Goal: Task Accomplishment & Management: Complete application form

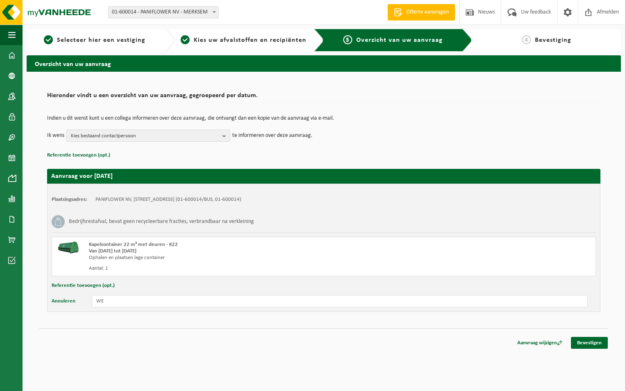
type input "W"
click at [592, 342] on link "Bevestigen" at bounding box center [589, 343] width 37 height 12
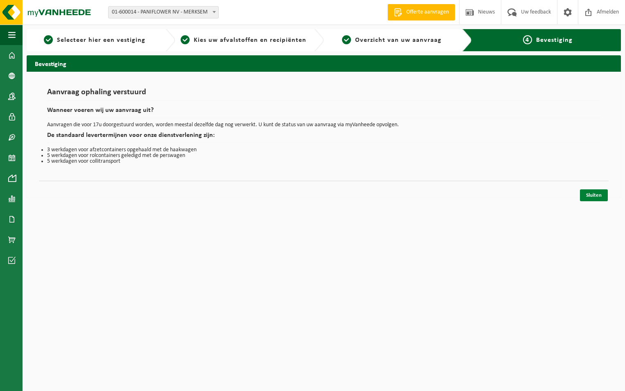
click at [593, 194] on link "Sluiten" at bounding box center [594, 195] width 28 height 12
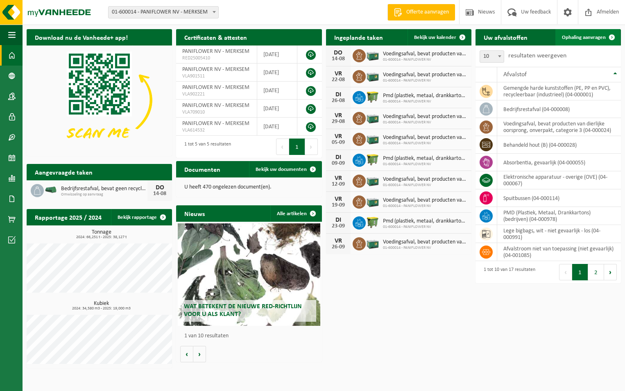
click at [595, 38] on span "Ophaling aanvragen" at bounding box center [584, 37] width 44 height 5
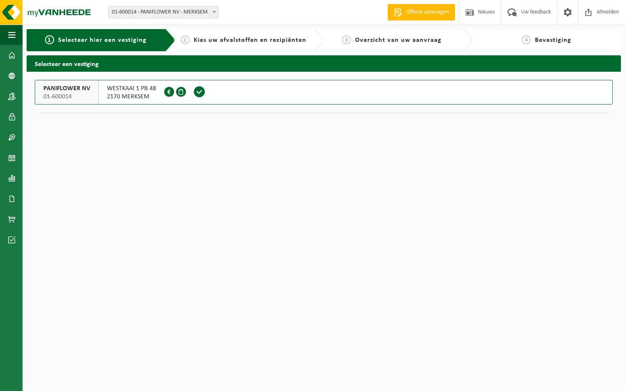
click at [88, 94] on span "01-600014" at bounding box center [66, 97] width 47 height 8
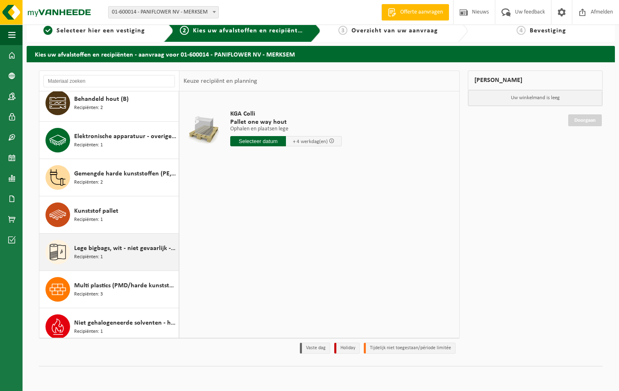
scroll to position [104, 0]
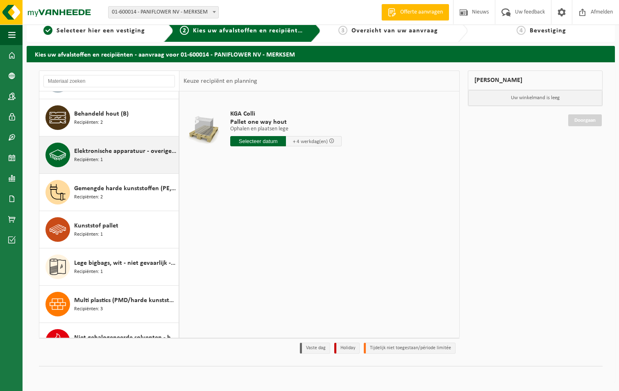
click at [97, 153] on span "Elektronische apparatuur - overige (OVE)" at bounding box center [125, 151] width 102 height 10
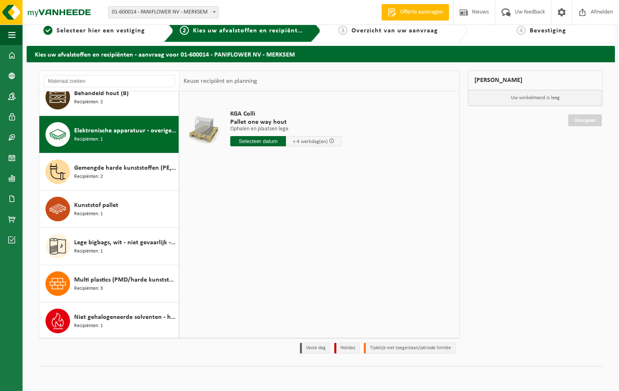
scroll to position [149, 0]
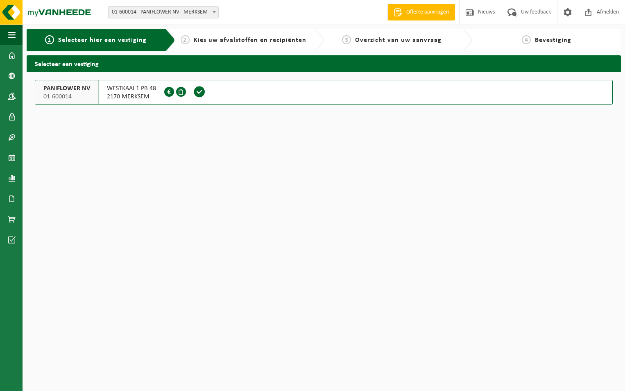
click at [112, 92] on span "WESTKAAI 1 PB 48" at bounding box center [131, 88] width 49 height 8
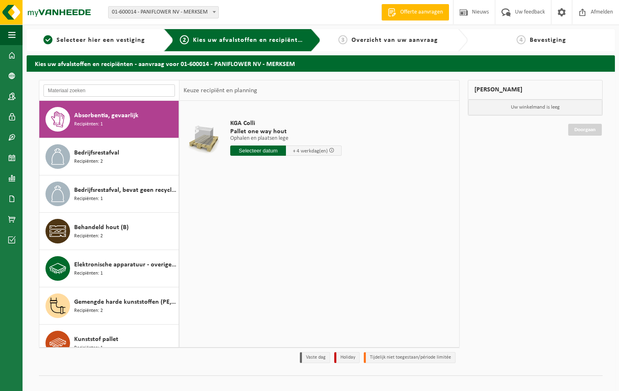
click at [102, 90] on input "text" at bounding box center [108, 90] width 131 height 12
type input "t"
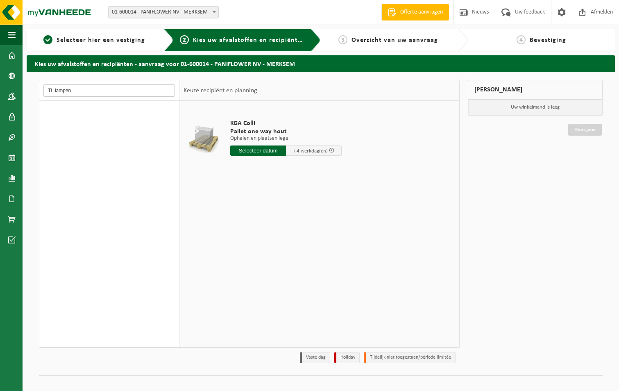
type input "TL lampen"
click at [260, 148] on input "text" at bounding box center [258, 150] width 56 height 10
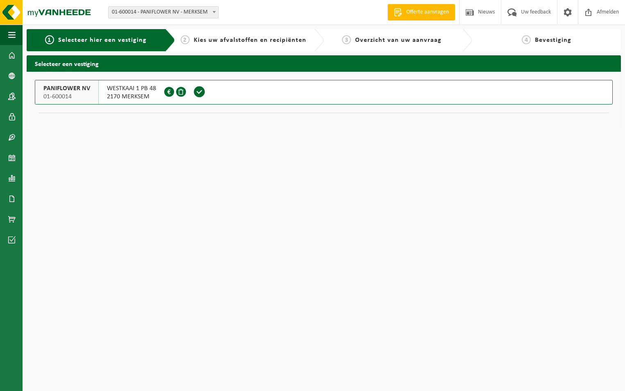
click at [118, 93] on span "2170 MERKSEM" at bounding box center [131, 97] width 49 height 8
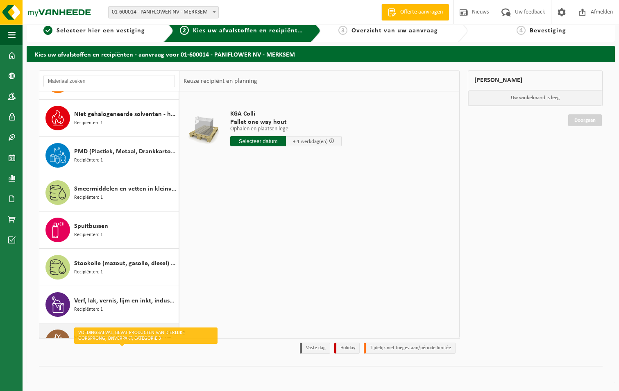
scroll to position [309, 0]
